Goal: Task Accomplishment & Management: Manage account settings

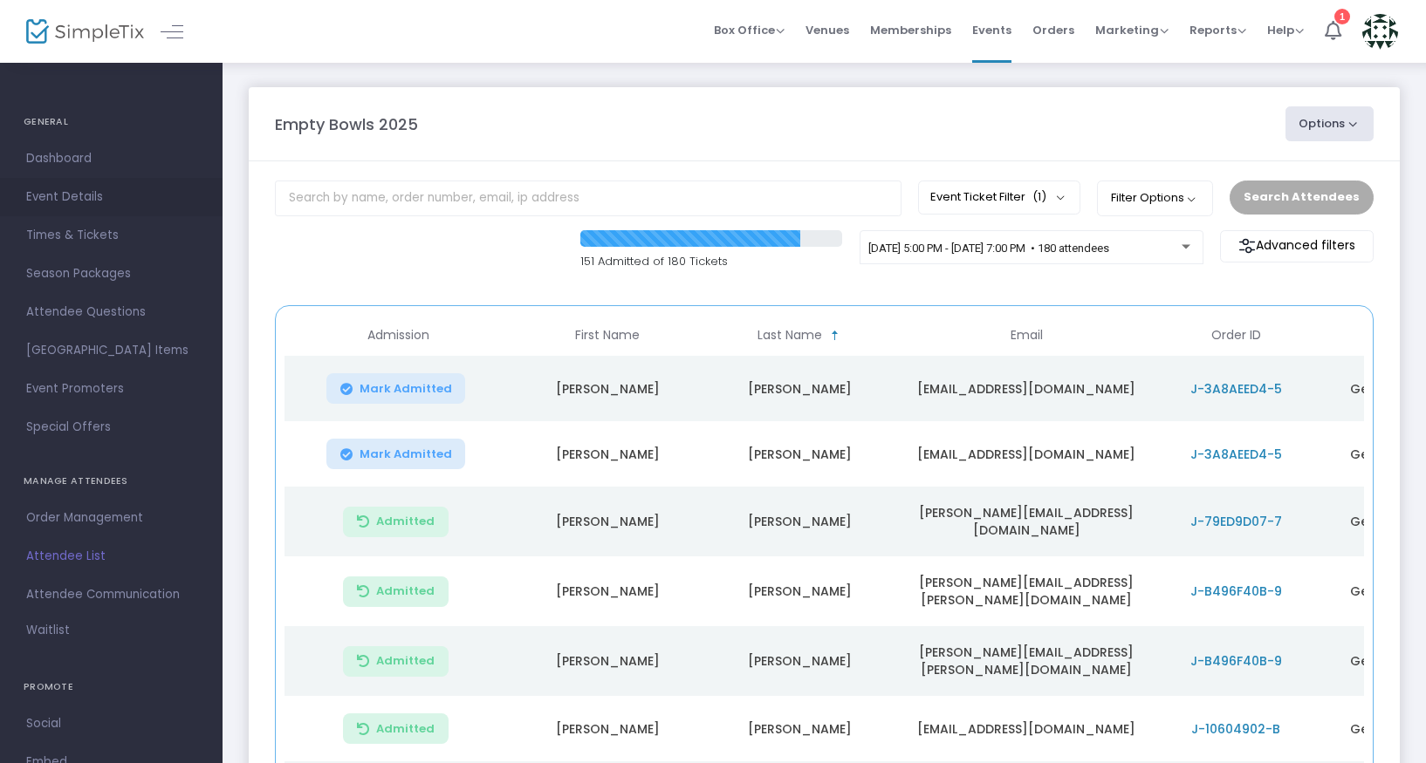
click at [68, 194] on span "Event Details" at bounding box center [111, 197] width 170 height 23
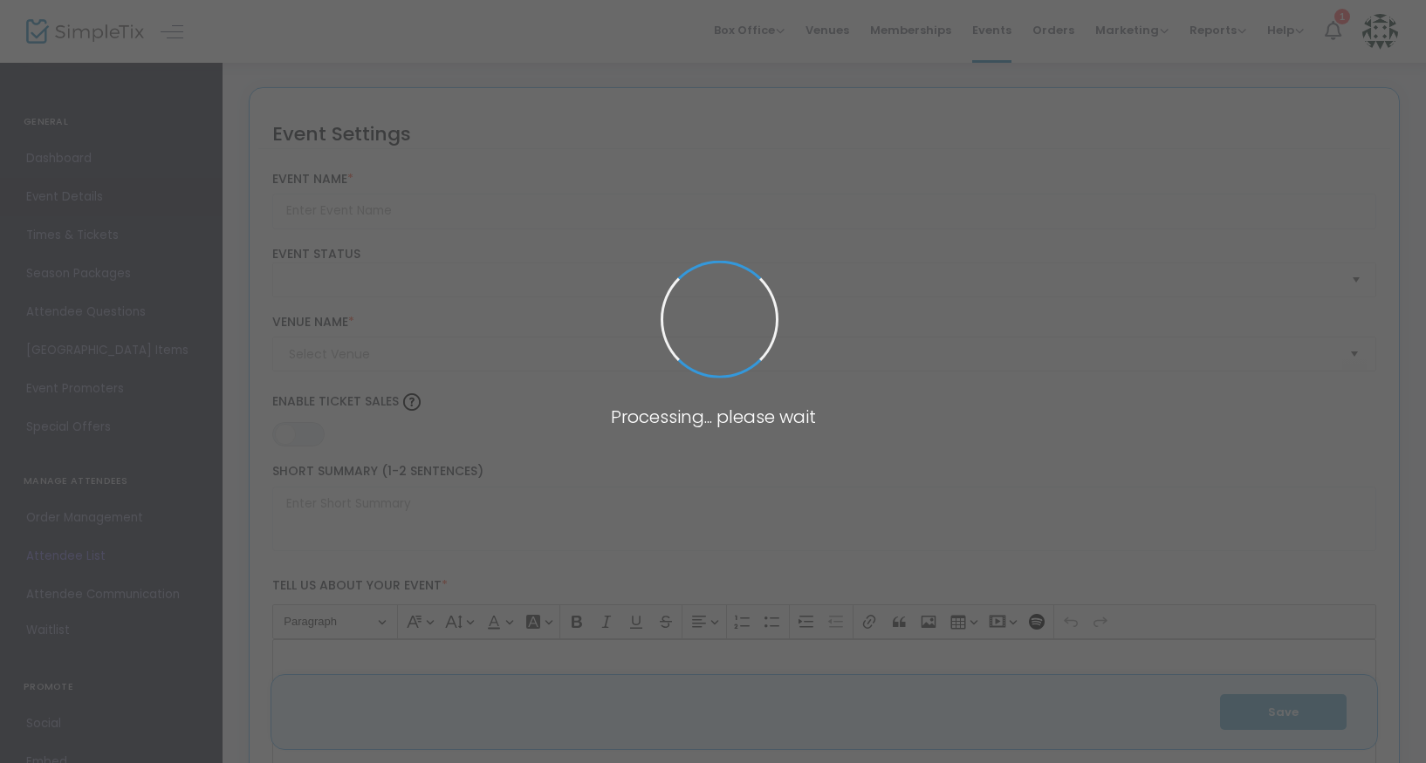
type input "Empty Bowls 2025"
type textarea "The Folk School is excited to continue our Empty Bowls event to raise awareness…"
type input "Buy Tickets"
type input "Folk School - [PERSON_NAME][GEOGRAPHIC_DATA]"
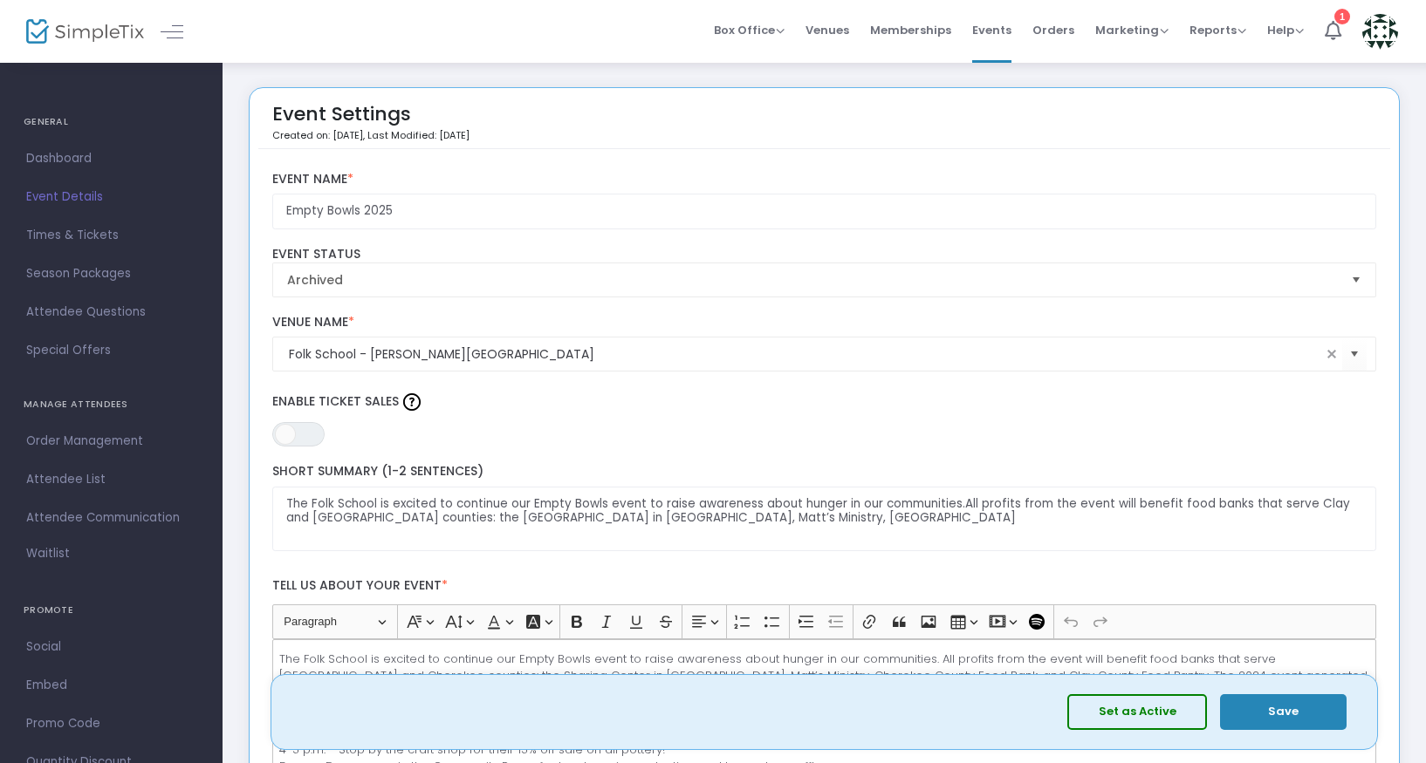
click at [64, 194] on span "Event Details" at bounding box center [111, 197] width 170 height 23
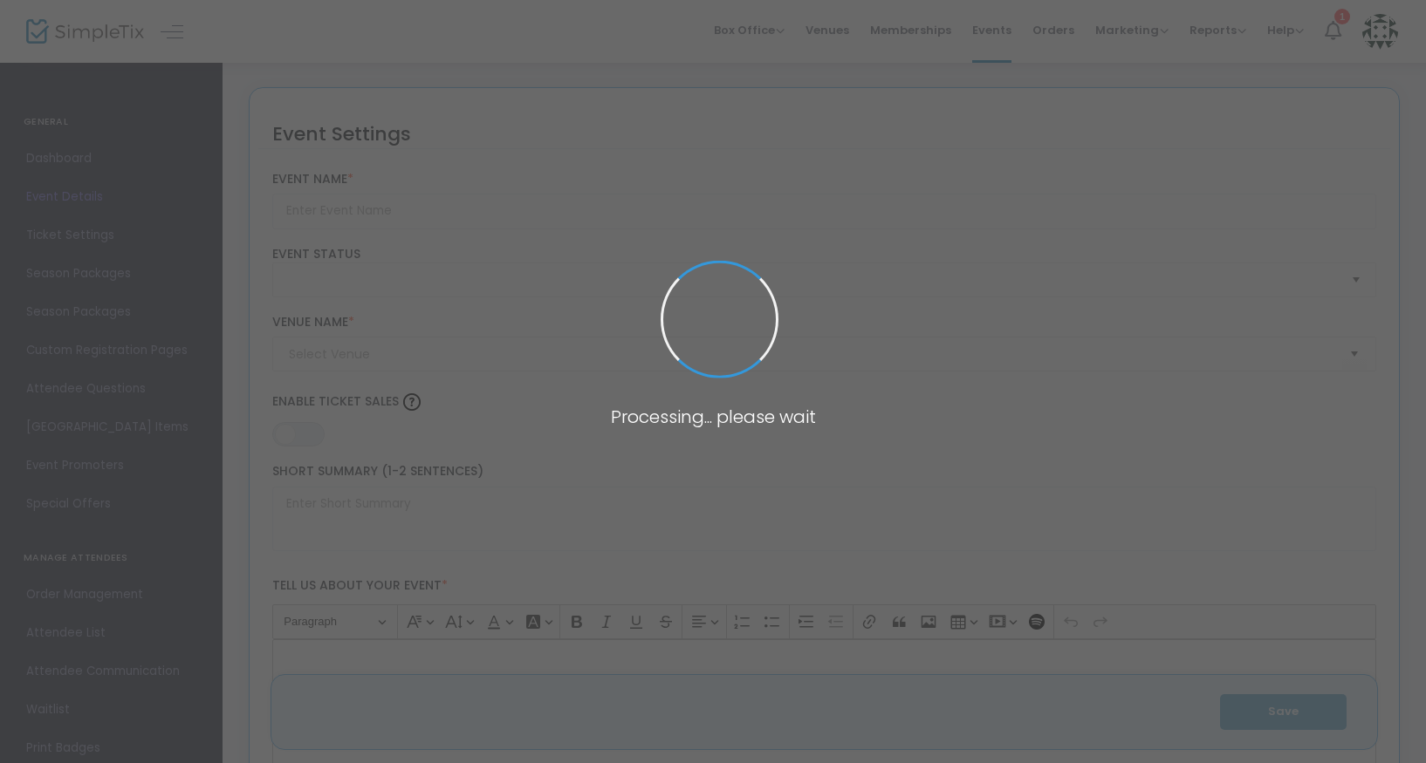
type input "Empty Bowls 2025"
type textarea "The Folk School is excited to continue our Empty Bowls event to raise awareness…"
type input "Buy Tickets"
type input "Folk School - [PERSON_NAME][GEOGRAPHIC_DATA]"
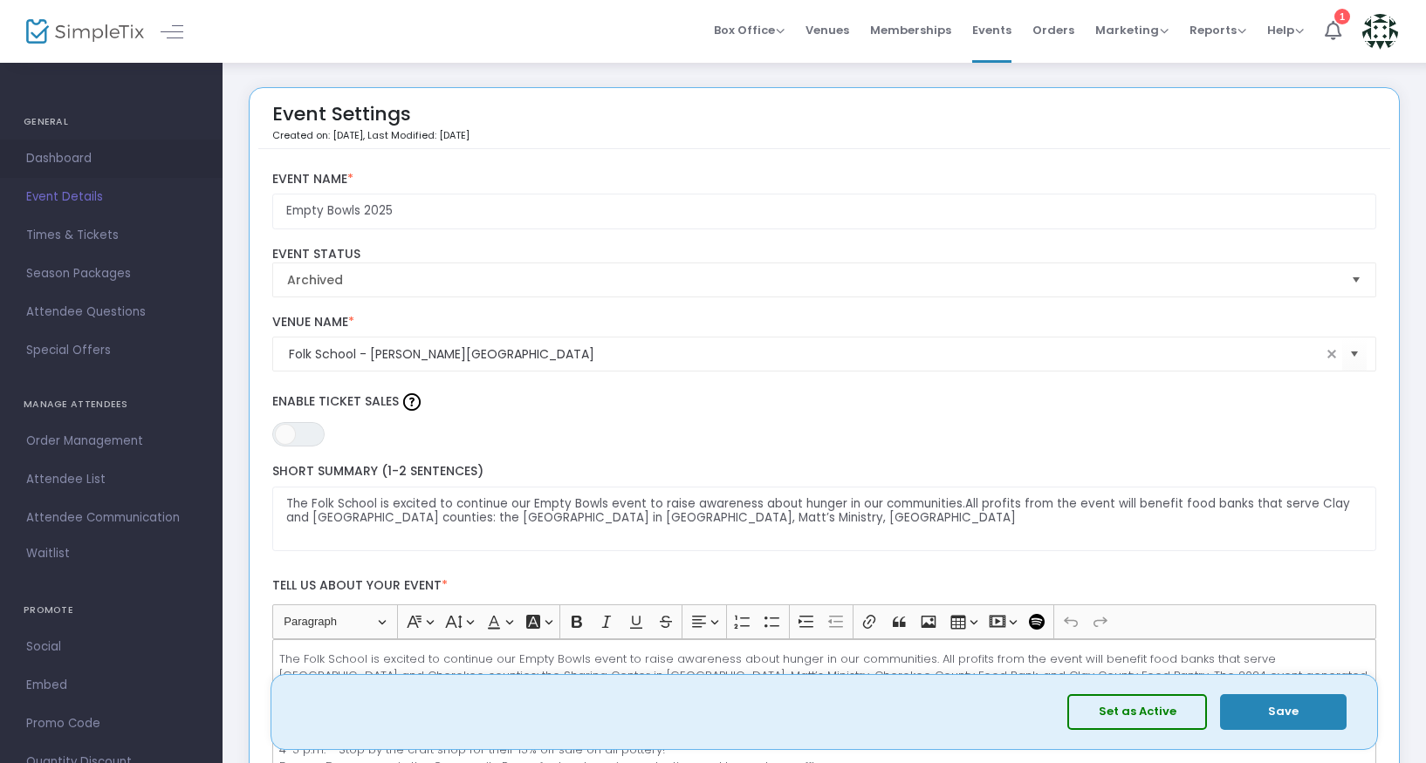
click at [64, 152] on span "Dashboard" at bounding box center [111, 158] width 170 height 23
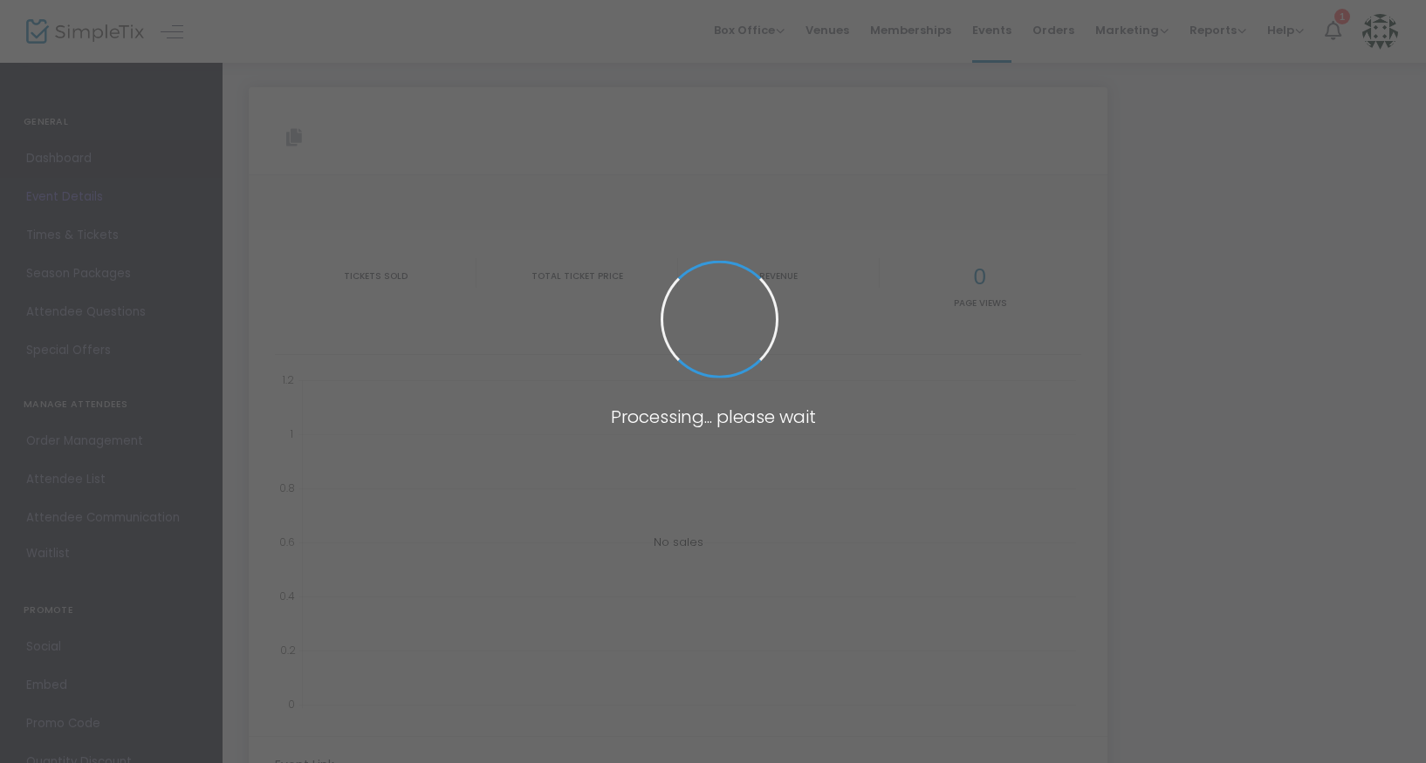
type input "[URL][DOMAIN_NAME]"
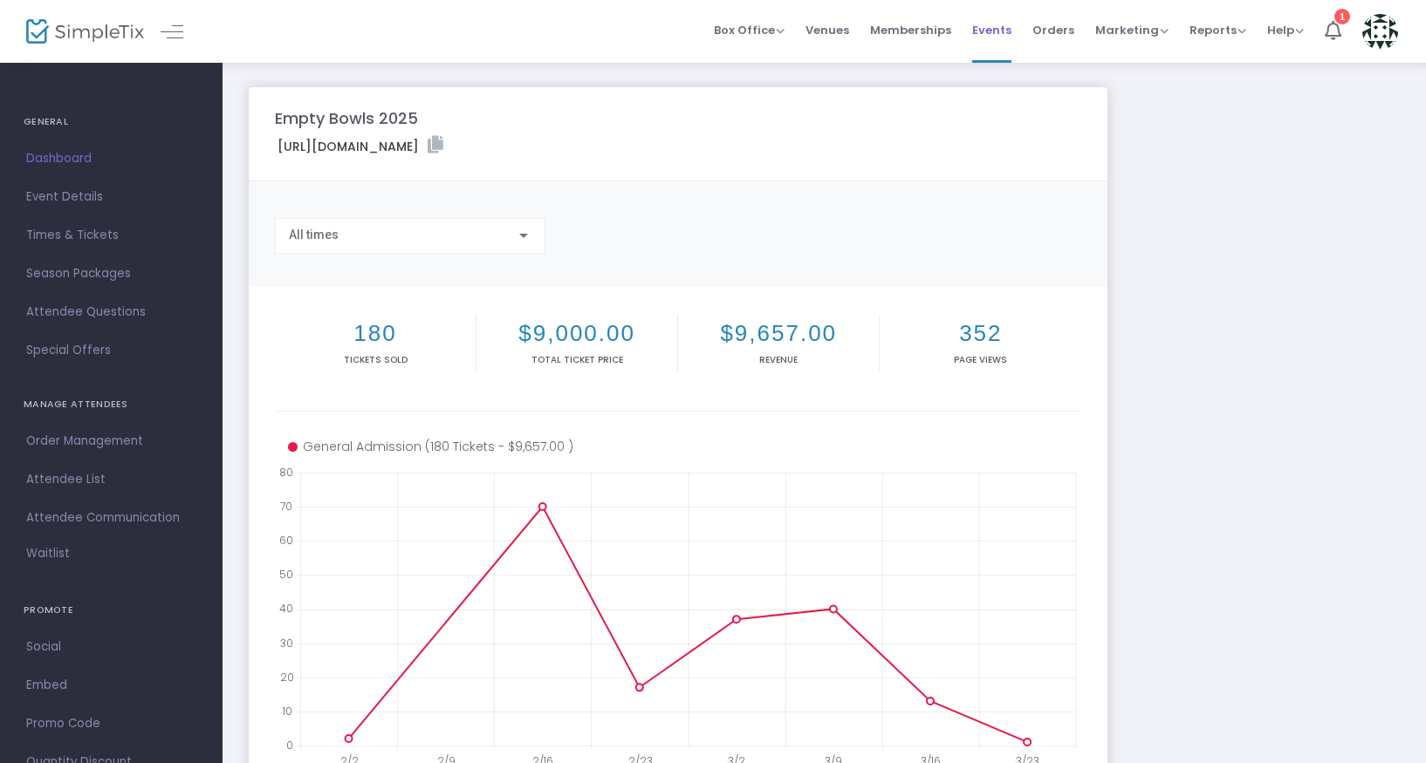
click at [998, 28] on span "Events" at bounding box center [991, 30] width 39 height 45
